Goal: Transaction & Acquisition: Purchase product/service

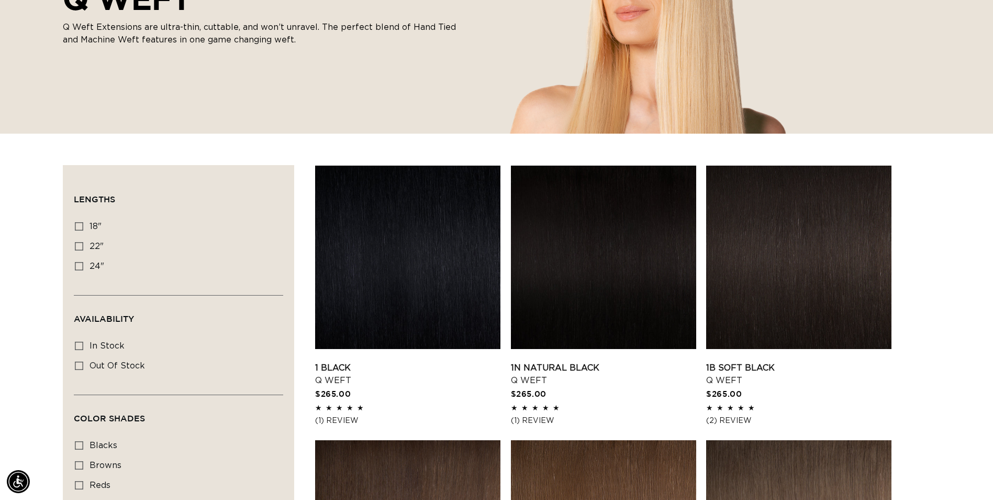
scroll to position [0, 1838]
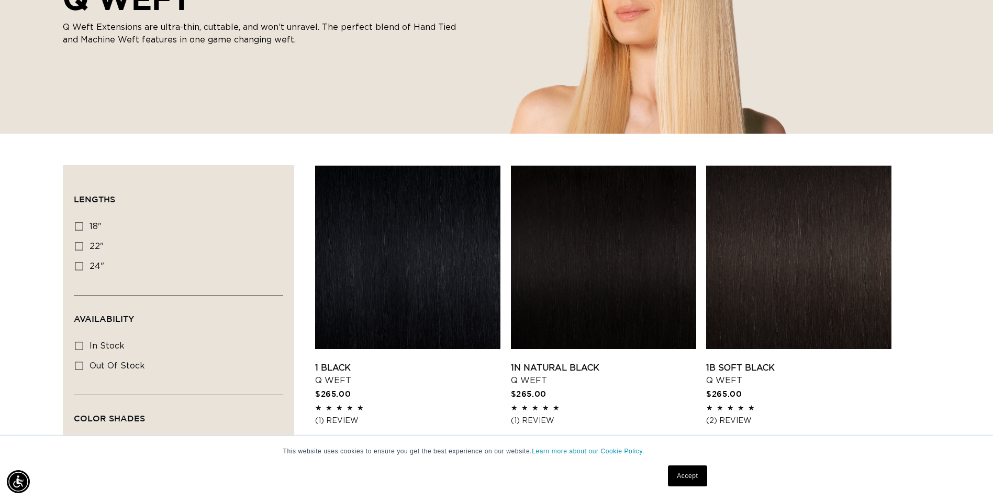
click at [79, 248] on icon at bounding box center [79, 246] width 8 height 8
click at [79, 248] on input "22" 22" (5 products)" at bounding box center [79, 246] width 8 height 8
checkbox input "true"
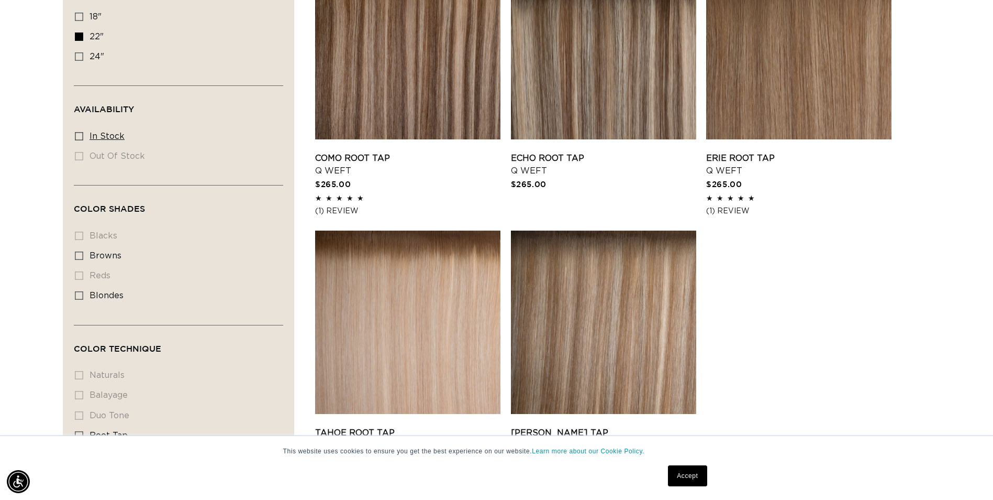
scroll to position [0, 1838]
click at [75, 252] on rect at bounding box center [78, 255] width 7 height 7
click at [75, 251] on input "browns browns (5 products)" at bounding box center [79, 255] width 8 height 8
checkbox input "true"
click at [77, 234] on li "blacks blacks (0 products)" at bounding box center [175, 236] width 201 height 20
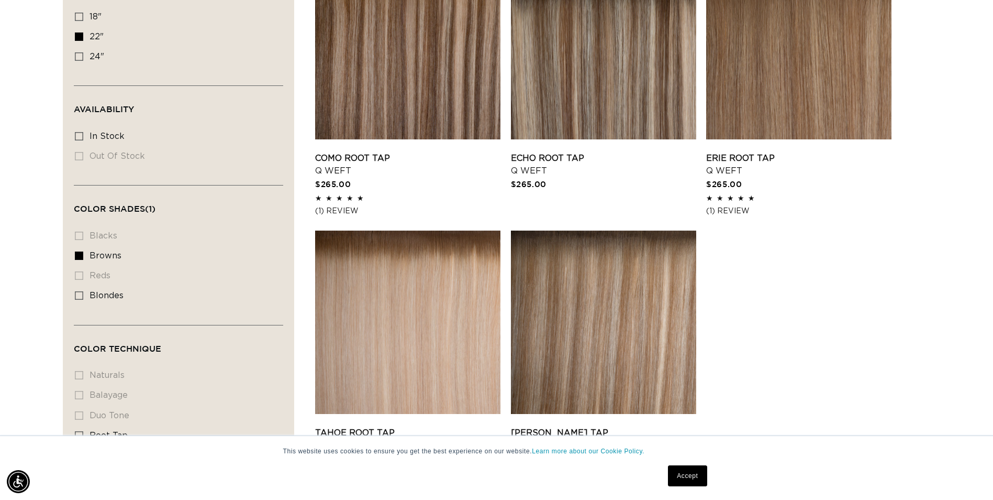
click at [81, 235] on li "blacks blacks (0 products)" at bounding box center [175, 236] width 201 height 20
click at [81, 234] on li "blacks blacks (0 products)" at bounding box center [175, 236] width 201 height 20
click at [77, 234] on li "blacks blacks (0 products)" at bounding box center [175, 236] width 201 height 20
click at [80, 233] on li "blacks blacks (0 products)" at bounding box center [175, 236] width 201 height 20
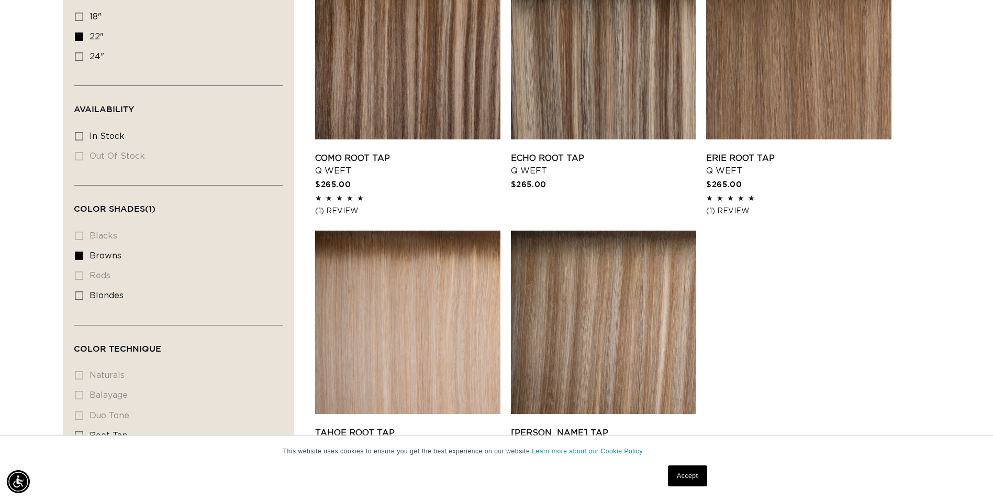
click at [81, 236] on li "blacks blacks (0 products)" at bounding box center [175, 236] width 201 height 20
click at [83, 272] on li "reds reds (0 products)" at bounding box center [175, 276] width 201 height 20
click at [83, 232] on li "blacks blacks (0 products)" at bounding box center [175, 236] width 201 height 20
click at [80, 233] on li "blacks blacks (0 products)" at bounding box center [175, 236] width 201 height 20
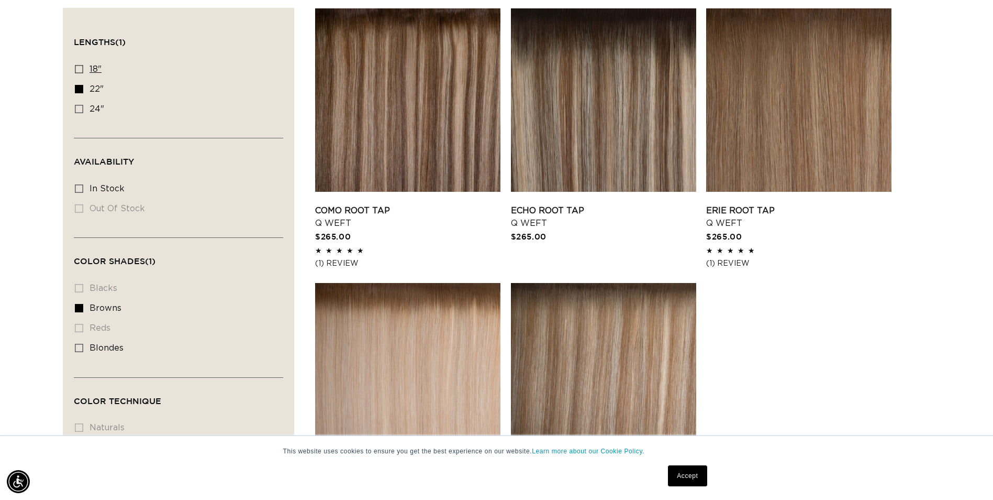
scroll to position [0, 919]
click at [80, 67] on icon at bounding box center [79, 69] width 8 height 8
click at [80, 67] on input "18" 18" (5 products)" at bounding box center [79, 69] width 8 height 8
checkbox input "true"
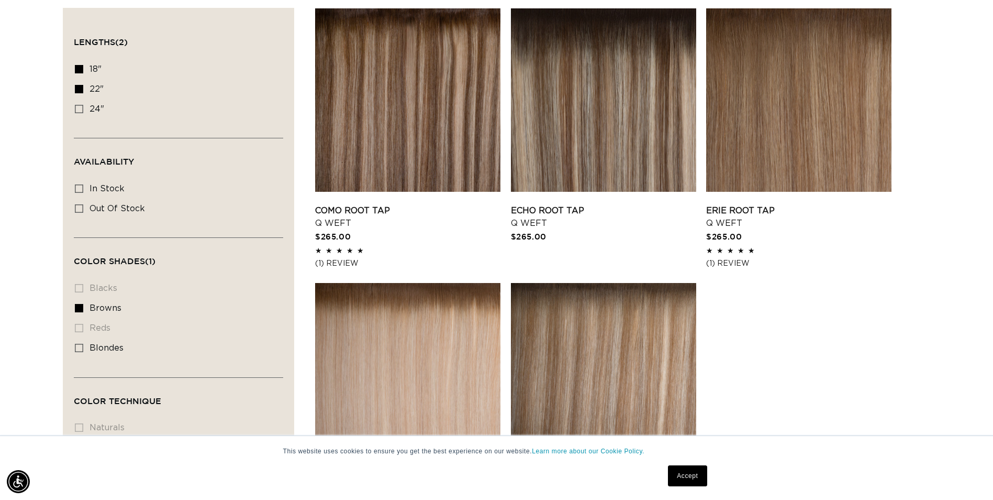
click at [76, 285] on li "blacks blacks (0 products)" at bounding box center [175, 289] width 201 height 20
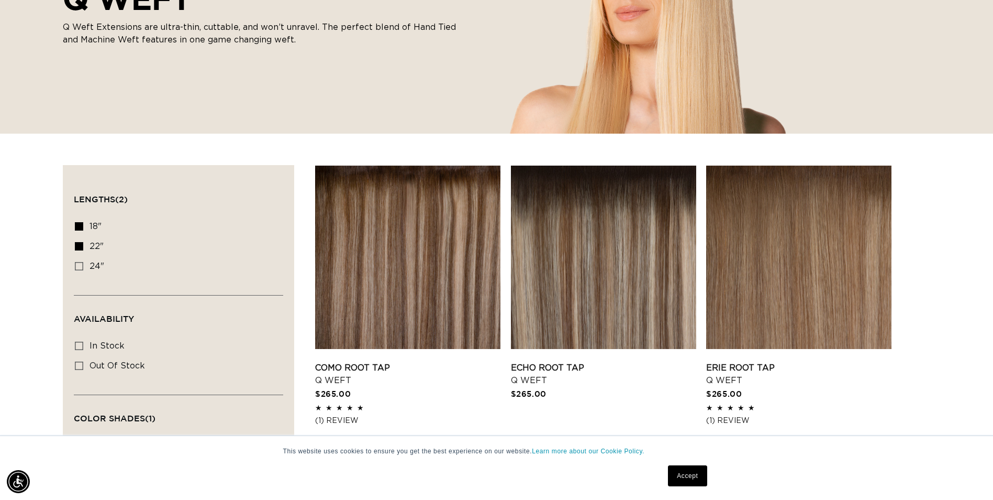
scroll to position [0, 0]
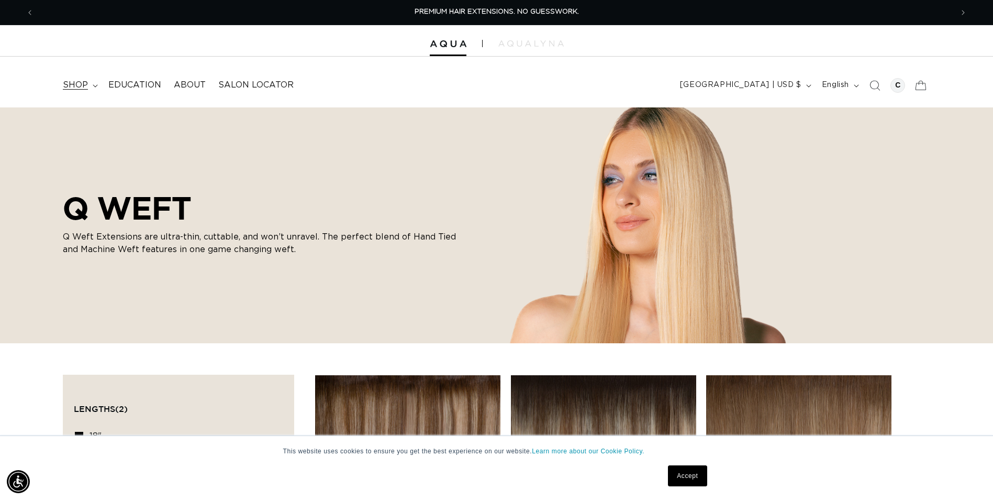
click at [86, 84] on span "shop" at bounding box center [75, 85] width 25 height 11
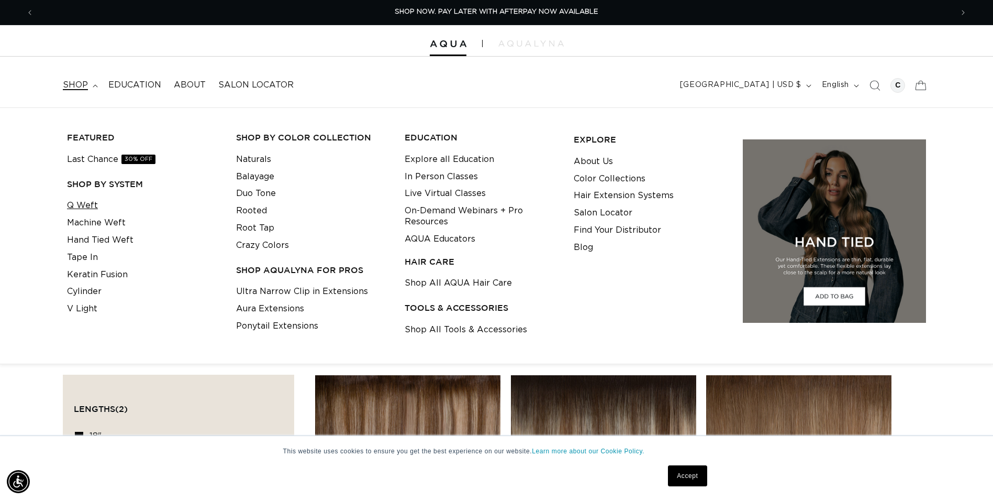
click at [95, 206] on link "Q Weft" at bounding box center [82, 205] width 31 height 17
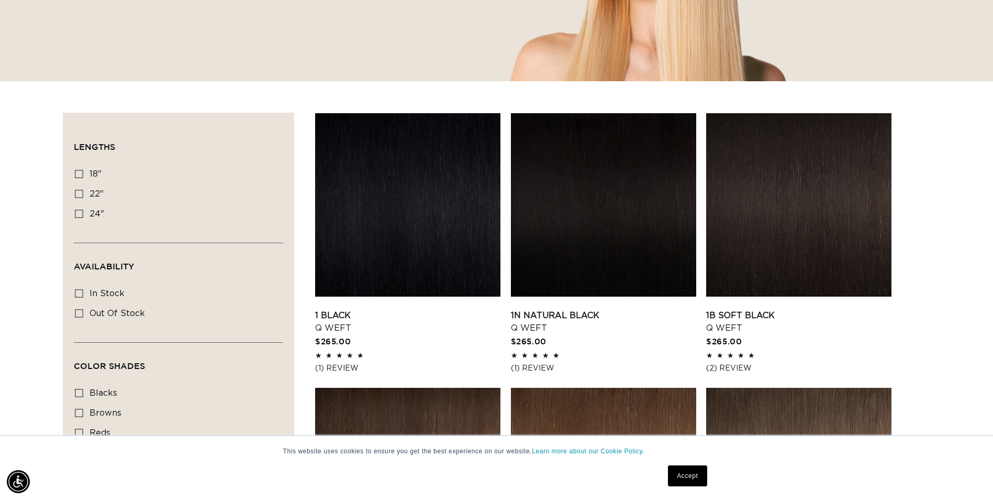
scroll to position [0, 919]
click at [815, 309] on link "1B Soft Black Q Weft" at bounding box center [798, 321] width 185 height 25
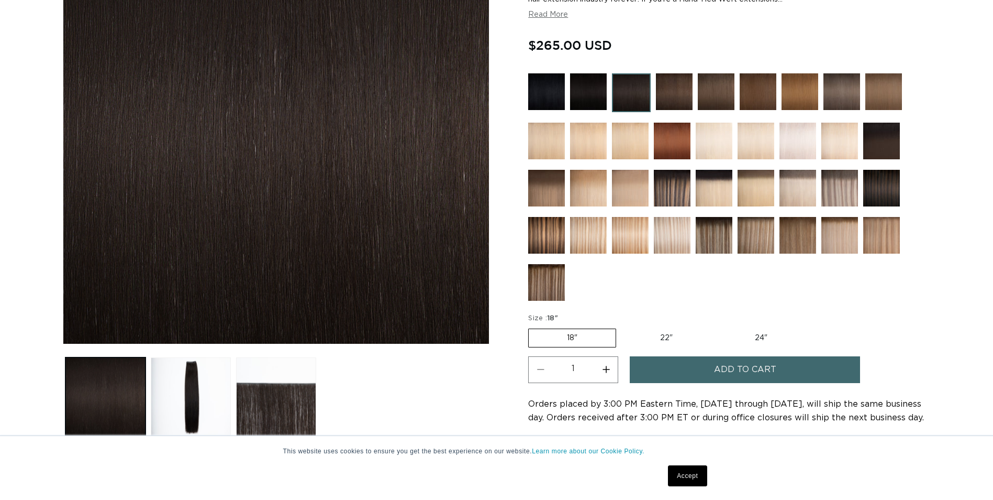
scroll to position [262, 0]
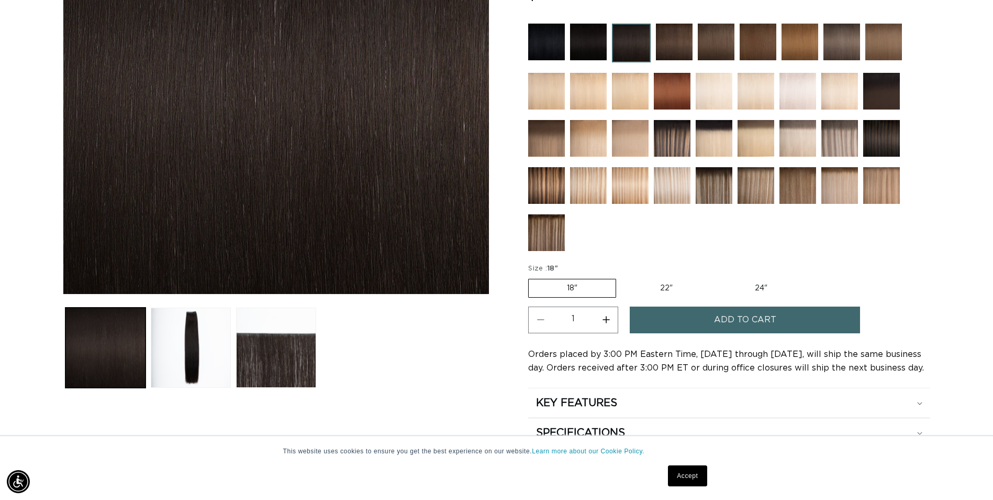
click at [592, 292] on label "18" Variant sold out or unavailable" at bounding box center [572, 288] width 88 height 19
click at [532, 277] on input "18" Variant sold out or unavailable" at bounding box center [531, 276] width 1 height 1
click at [571, 287] on label "18" Variant sold out or unavailable" at bounding box center [572, 288] width 88 height 19
click at [532, 277] on input "18" Variant sold out or unavailable" at bounding box center [531, 276] width 1 height 1
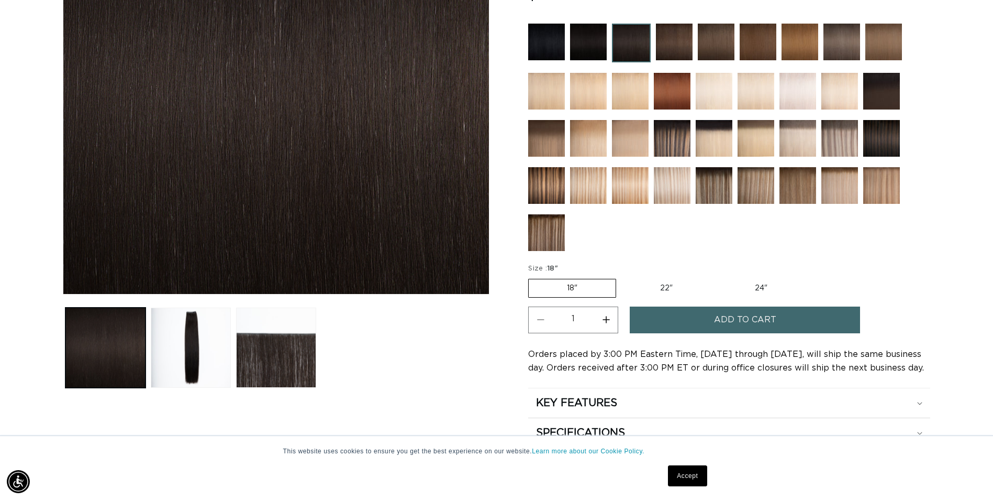
click at [659, 286] on label "22" Variant sold out or unavailable" at bounding box center [666, 288] width 89 height 18
click at [622, 277] on input "22" Variant sold out or unavailable" at bounding box center [622, 276] width 1 height 1
radio input "true"
